Goal: Transaction & Acquisition: Obtain resource

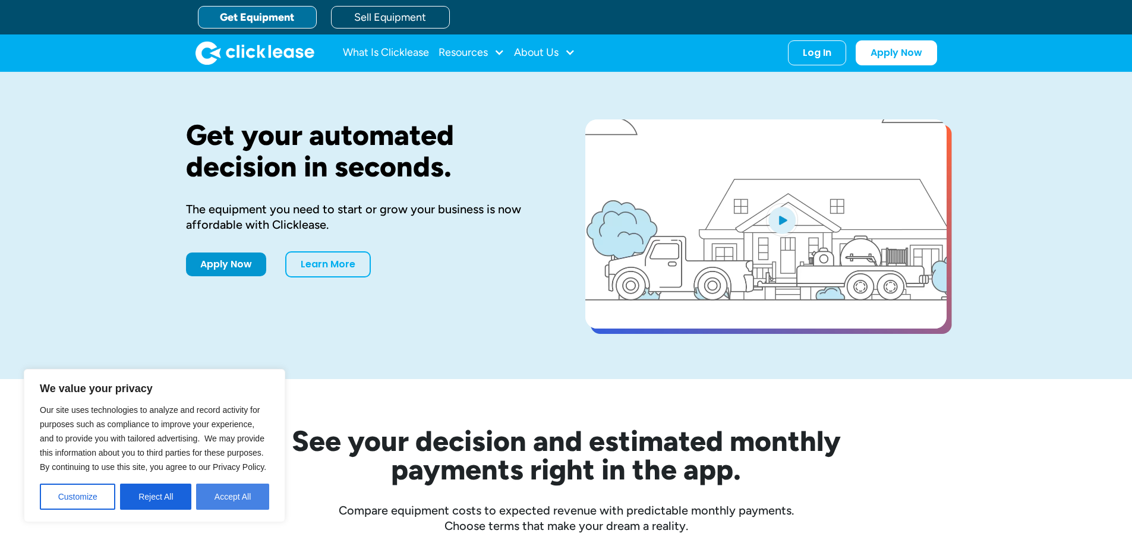
click at [238, 500] on button "Accept All" at bounding box center [232, 497] width 73 height 26
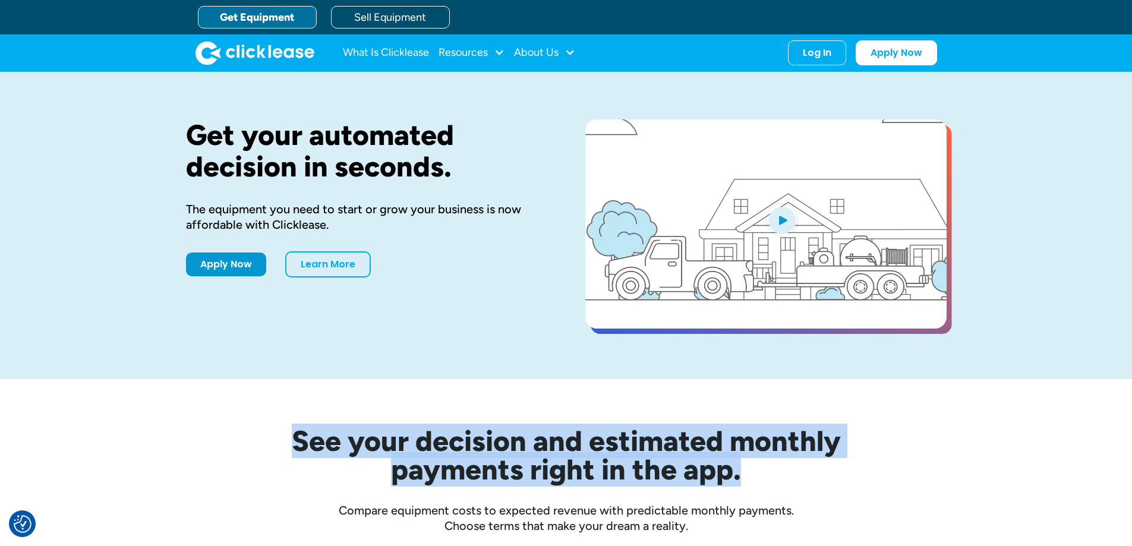
drag, startPoint x: 290, startPoint y: 435, endPoint x: 798, endPoint y: 466, distance: 508.9
click at [798, 466] on h2 "See your decision and estimated monthly payments right in the app." at bounding box center [565, 455] width 665 height 57
click at [376, 24] on link "Sell Equipment" at bounding box center [390, 17] width 119 height 23
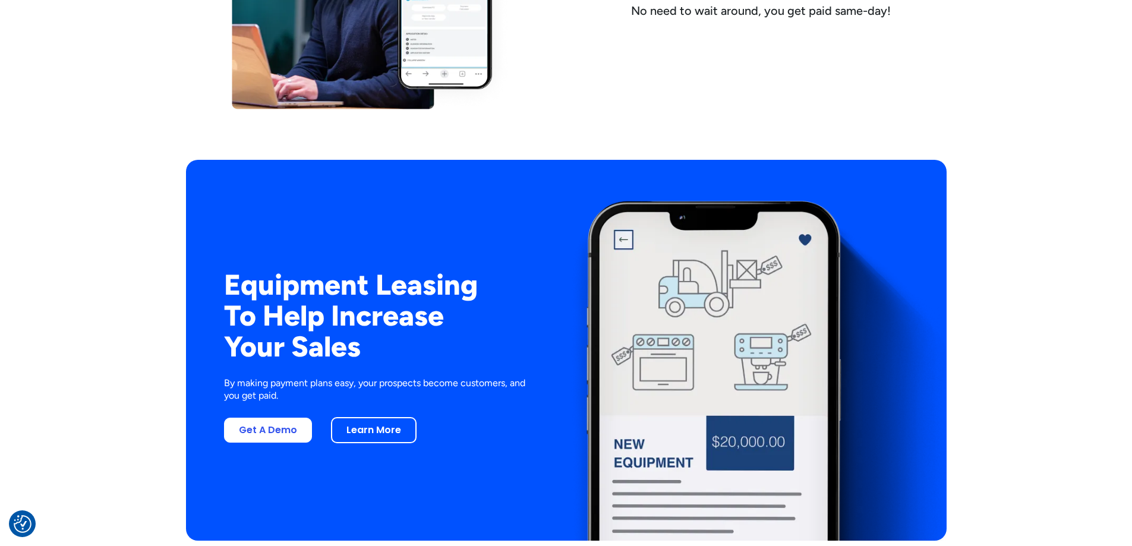
scroll to position [2139, 0]
